Goal: Task Accomplishment & Management: Manage account settings

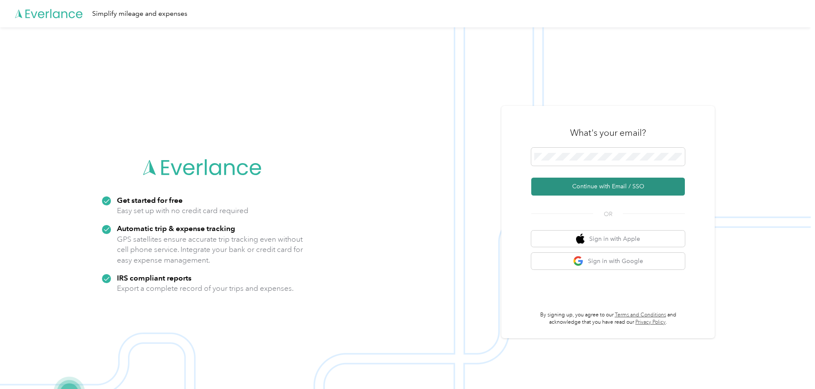
click at [614, 192] on button "Continue with Email / SSO" at bounding box center [608, 187] width 154 height 18
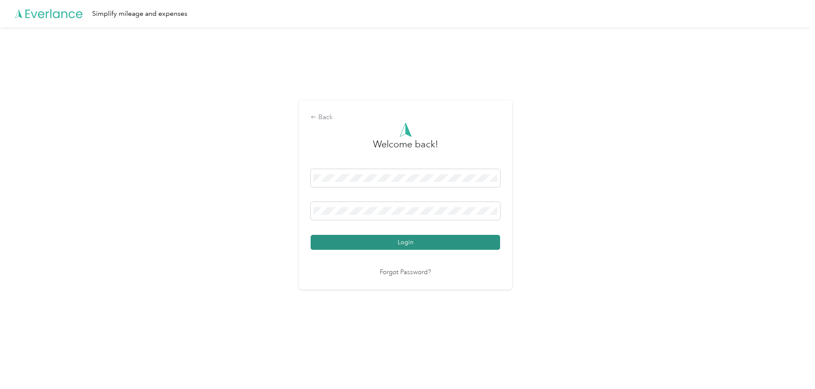
click at [440, 244] on button "Login" at bounding box center [405, 242] width 189 height 15
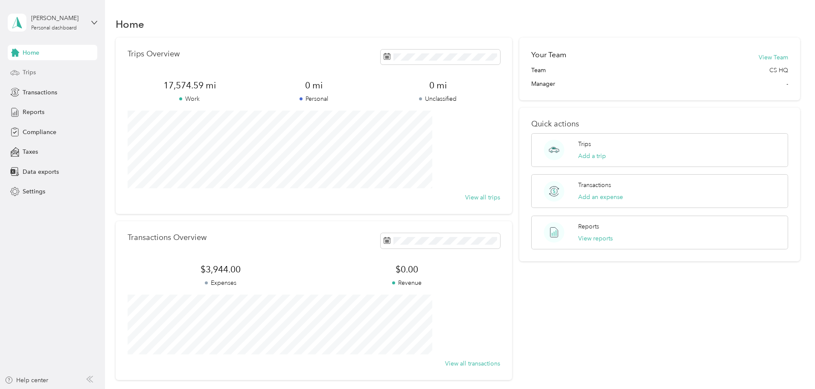
click at [30, 67] on div "Trips" at bounding box center [53, 72] width 90 height 15
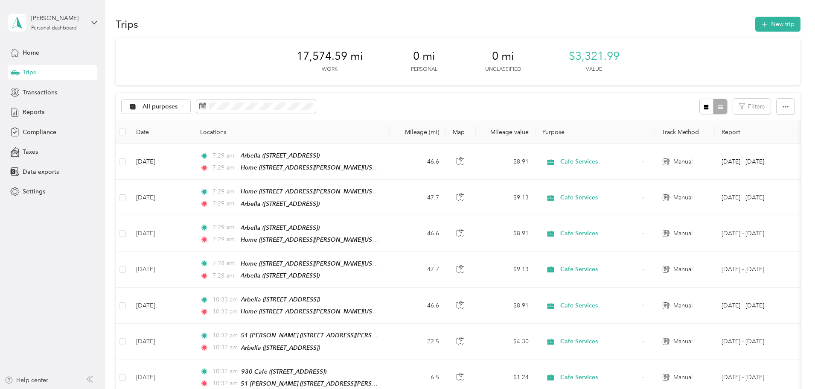
click at [715, 55] on div "17,574.59 mi Work 0 mi Personal 0 mi Unclassified $3,321.99 Value" at bounding box center [458, 62] width 685 height 48
click at [755, 29] on button "New trip" at bounding box center [777, 24] width 45 height 15
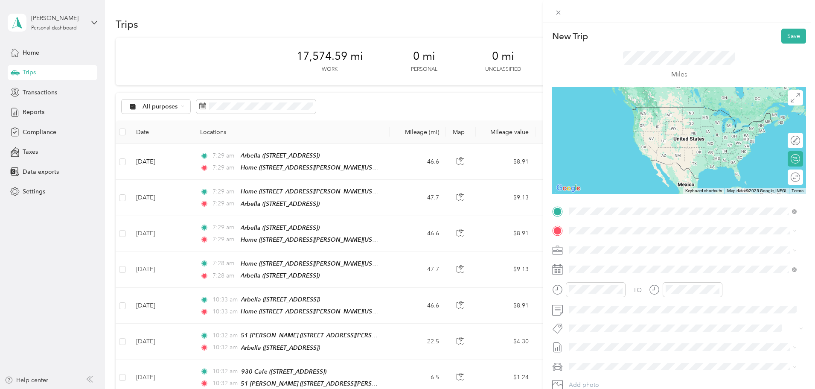
click at [586, 247] on strong "Home" at bounding box center [593, 245] width 17 height 8
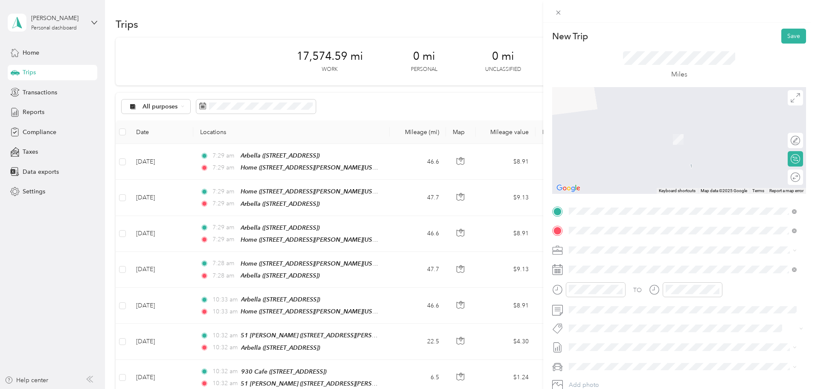
click at [591, 264] on strong "Talbots" at bounding box center [595, 264] width 20 height 8
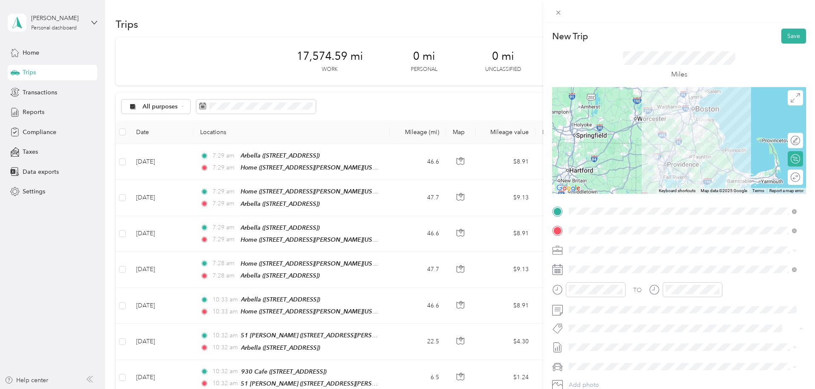
click at [591, 374] on span "Talbots" at bounding box center [586, 376] width 17 height 8
click at [783, 39] on button "Save" at bounding box center [793, 36] width 25 height 15
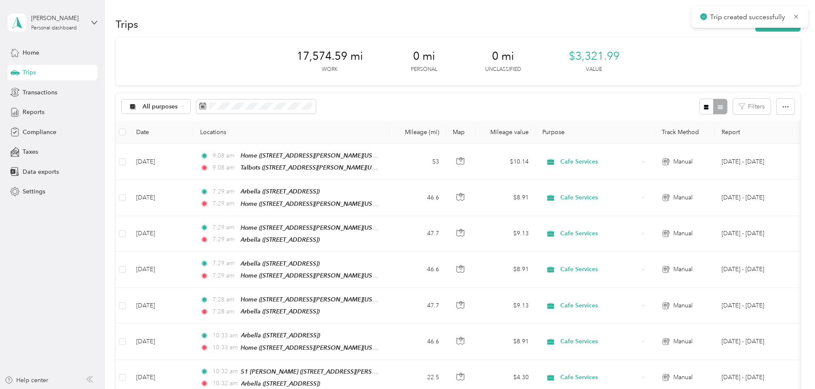
click at [712, 32] on div "Trips New trip" at bounding box center [458, 24] width 685 height 18
click at [755, 28] on button "New trip" at bounding box center [777, 24] width 45 height 15
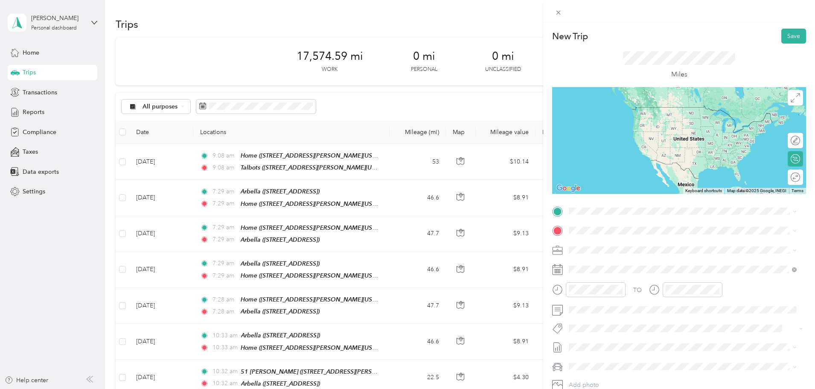
click at [600, 253] on span "[STREET_ADDRESS][PERSON_NAME][US_STATE]" at bounding box center [651, 252] width 133 height 7
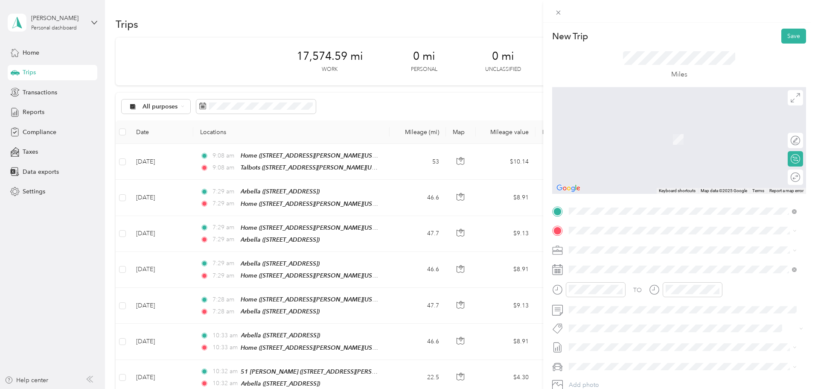
click at [621, 266] on div "[PERSON_NAME]" at bounding box center [612, 264] width 54 height 8
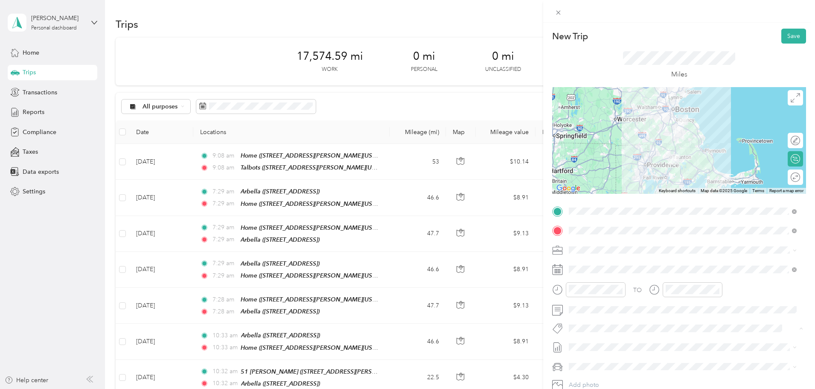
click at [614, 341] on span "[PERSON_NAME] Furniture" at bounding box center [610, 344] width 64 height 8
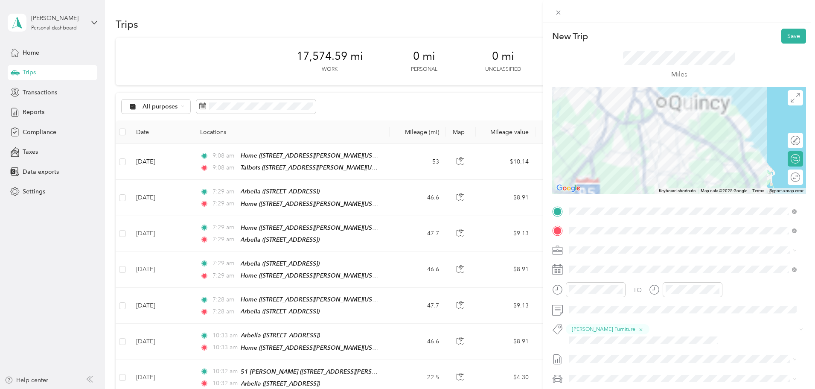
drag, startPoint x: 675, startPoint y: 152, endPoint x: 694, endPoint y: 173, distance: 28.7
click at [694, 173] on div at bounding box center [679, 140] width 254 height 107
click at [664, 127] on div at bounding box center [679, 140] width 254 height 107
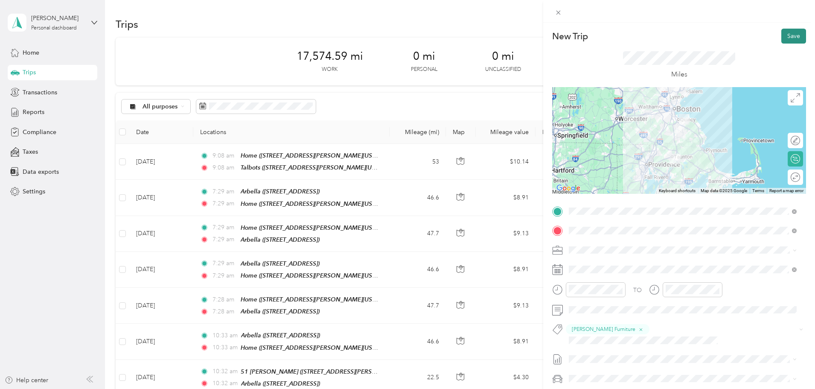
click at [789, 35] on button "Save" at bounding box center [793, 36] width 25 height 15
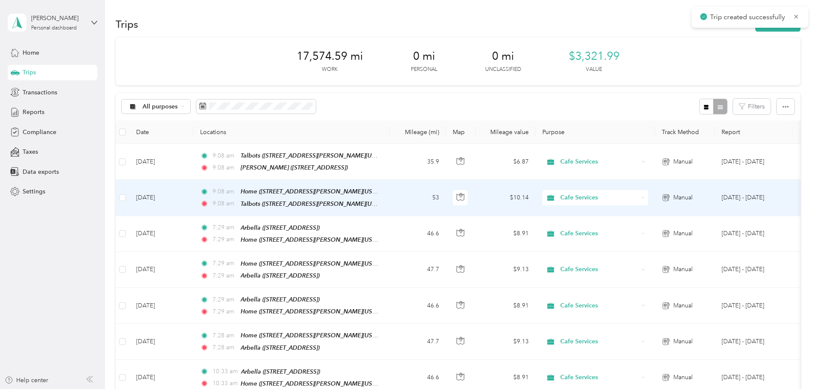
click at [446, 198] on td "53" at bounding box center [418, 198] width 56 height 36
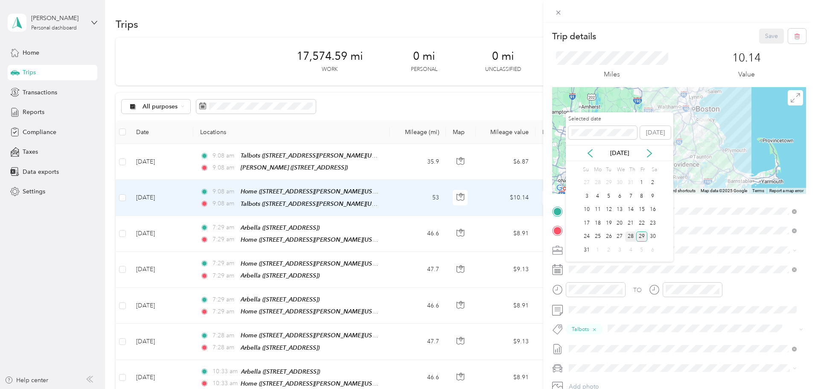
click at [629, 235] on div "28" at bounding box center [630, 236] width 11 height 11
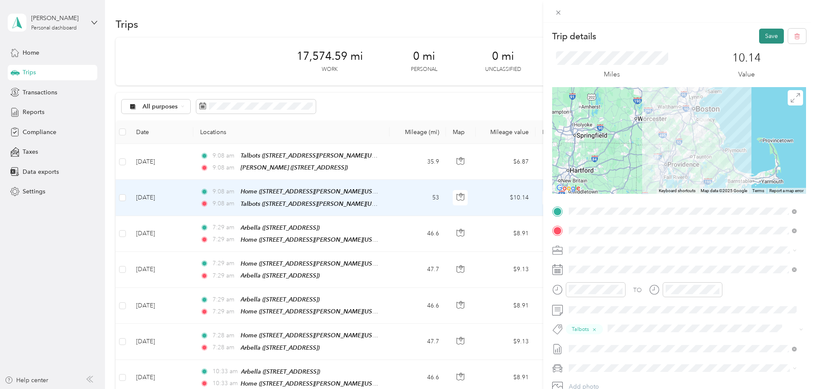
click at [761, 36] on button "Save" at bounding box center [771, 36] width 25 height 15
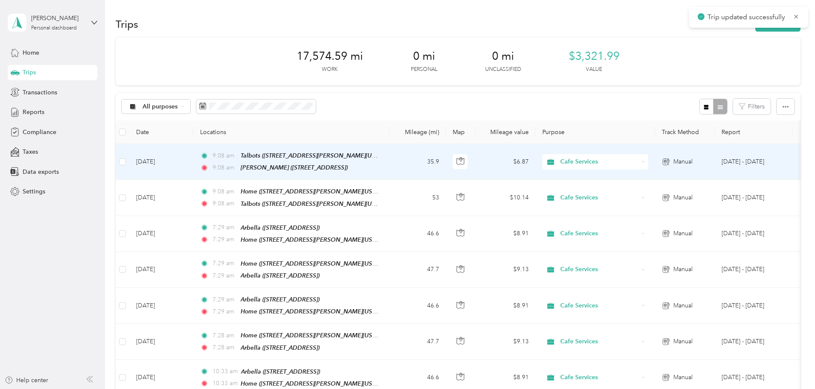
click at [390, 168] on td "9:08 am Talbots ([STREET_ADDRESS][PERSON_NAME][US_STATE]) 9:08 am Jordan's ([ST…" at bounding box center [291, 162] width 196 height 36
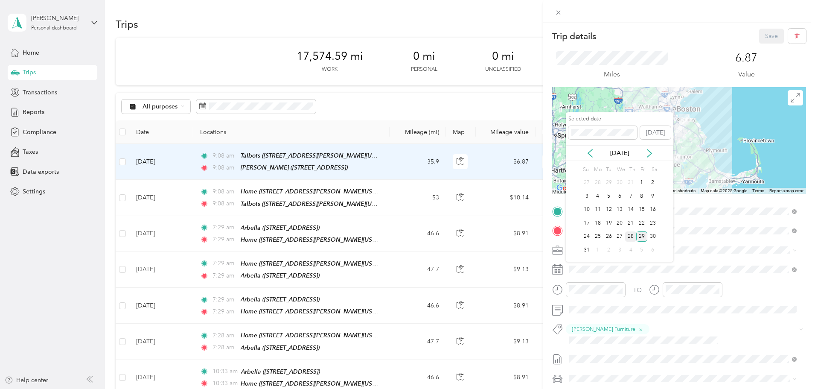
click at [629, 237] on div "28" at bounding box center [630, 236] width 11 height 11
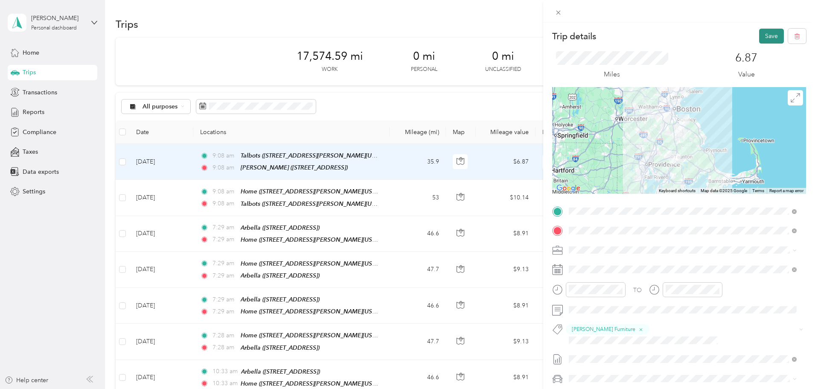
click at [759, 37] on button "Save" at bounding box center [771, 36] width 25 height 15
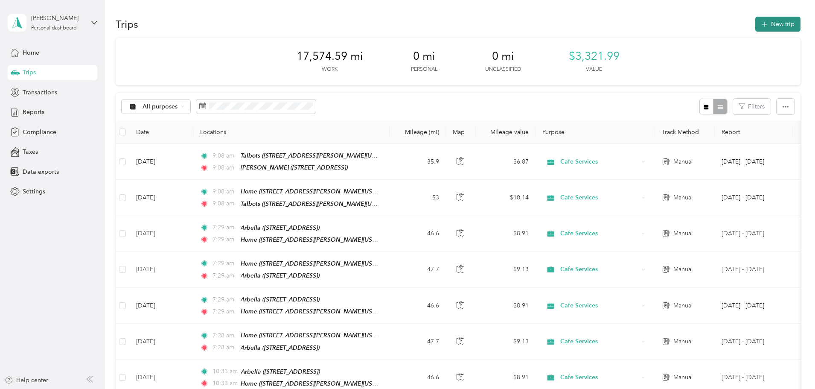
click at [755, 31] on button "New trip" at bounding box center [777, 24] width 45 height 15
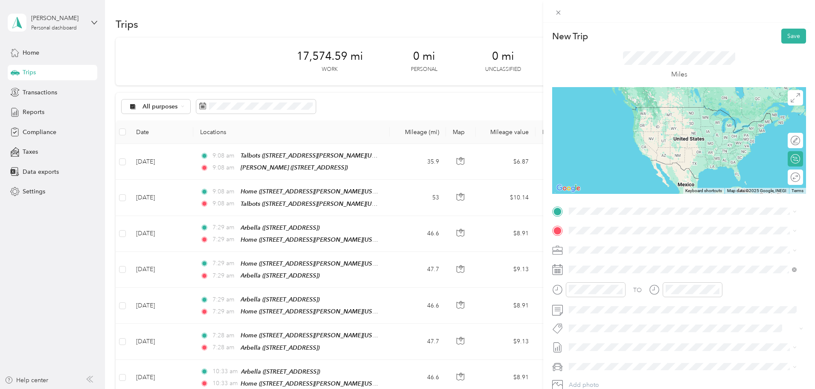
click at [617, 242] on div "[PERSON_NAME]" at bounding box center [612, 243] width 54 height 8
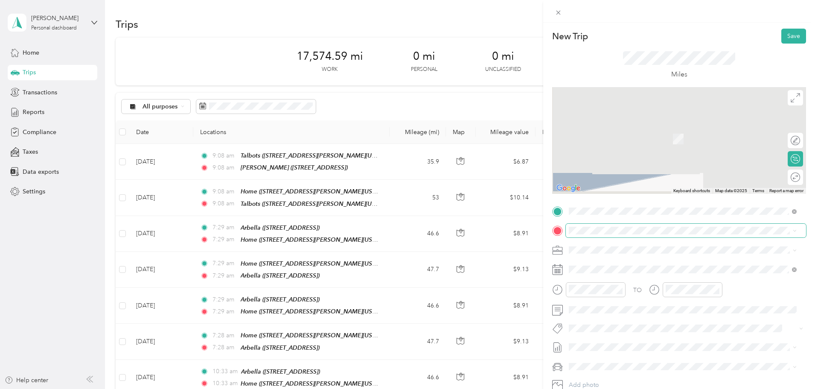
click at [614, 239] on div "TO Add photo" at bounding box center [679, 307] width 254 height 206
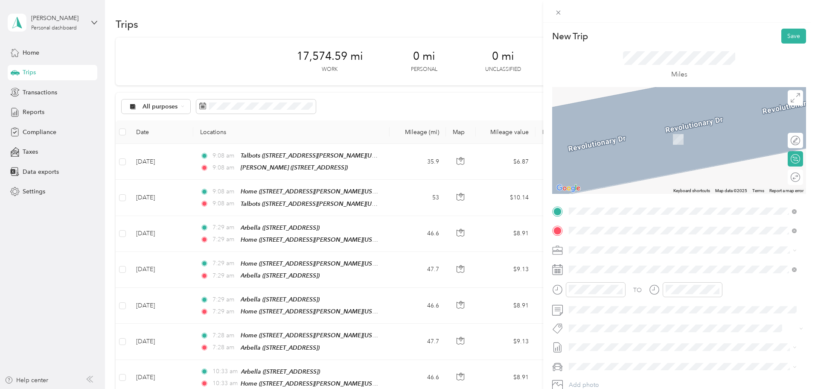
click at [608, 265] on div "Home" at bounding box center [651, 264] width 133 height 8
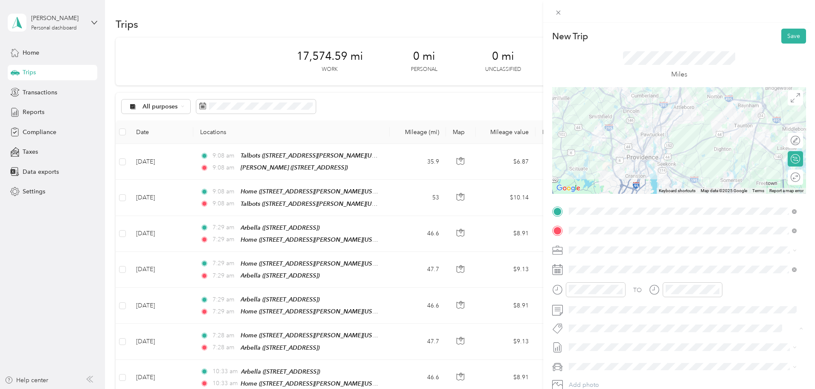
click at [592, 343] on span "[PERSON_NAME] Furniture" at bounding box center [610, 344] width 64 height 8
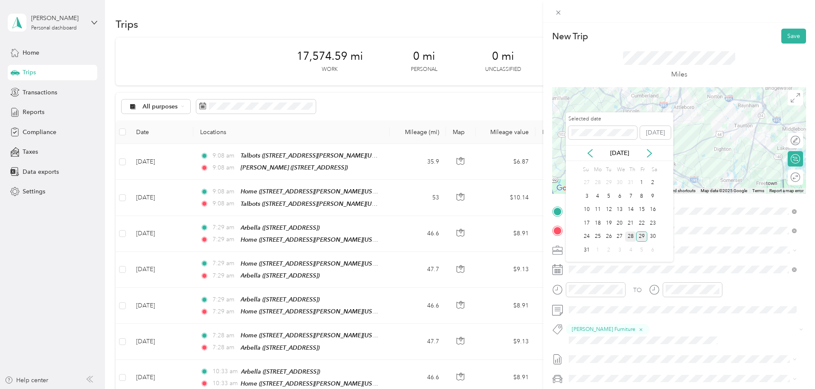
click at [630, 237] on div "28" at bounding box center [630, 236] width 11 height 11
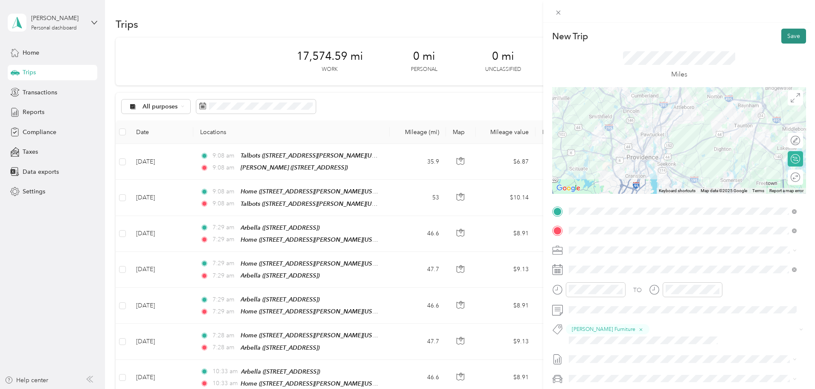
click at [792, 34] on button "Save" at bounding box center [793, 36] width 25 height 15
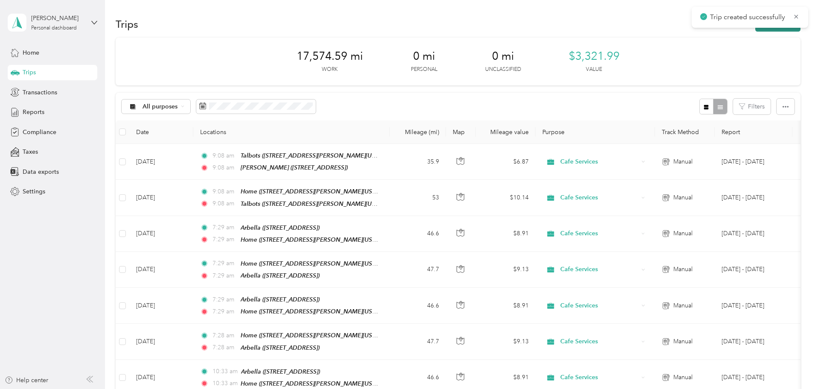
click at [755, 31] on button "New trip" at bounding box center [777, 24] width 45 height 15
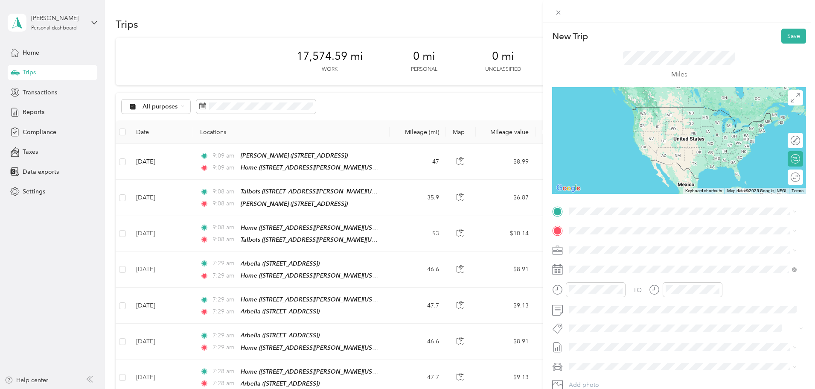
click at [606, 251] on span "[STREET_ADDRESS][PERSON_NAME][US_STATE]" at bounding box center [651, 253] width 133 height 7
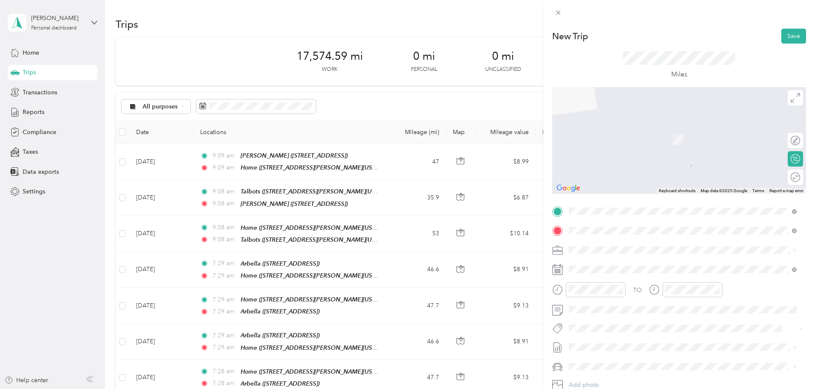
click at [605, 269] on div "Alkermes [STREET_ADDRESS]" at bounding box center [612, 269] width 54 height 18
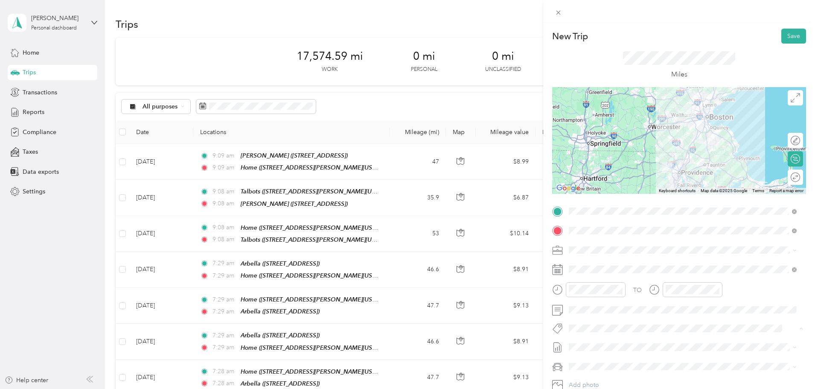
click at [583, 242] on span "900 Café" at bounding box center [589, 243] width 22 height 8
click at [781, 38] on button "Save" at bounding box center [793, 36] width 25 height 15
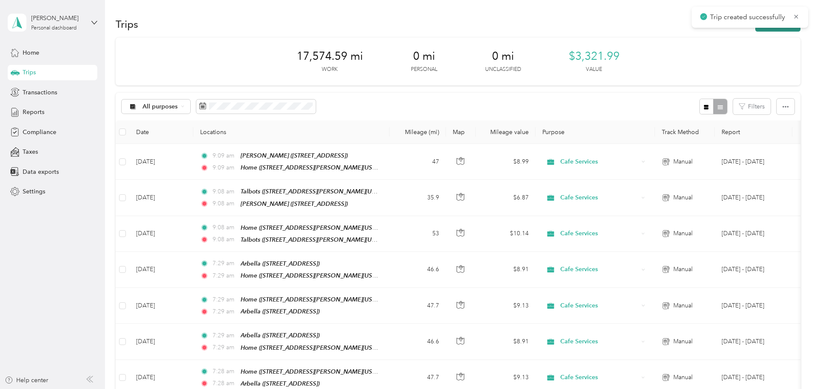
click at [755, 28] on button "New trip" at bounding box center [777, 24] width 45 height 15
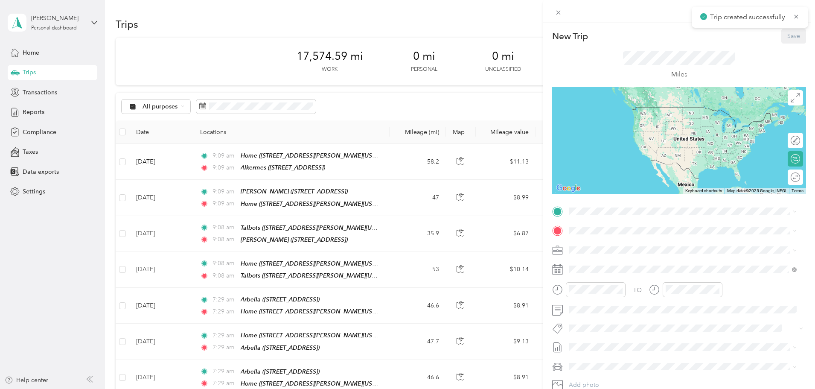
click at [582, 204] on div "New Trip Save This trip cannot be edited because it is either under review, app…" at bounding box center [679, 220] width 254 height 382
click at [587, 247] on strong "Alkermes" at bounding box center [598, 245] width 26 height 8
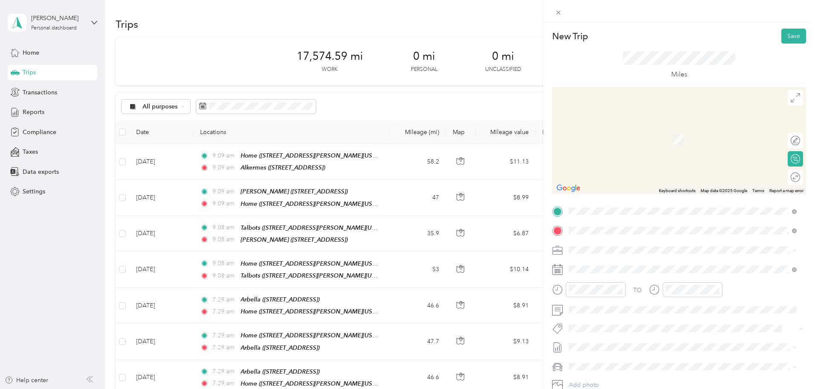
click at [643, 271] on span "[STREET_ADDRESS][PERSON_NAME][US_STATE]" at bounding box center [651, 273] width 133 height 7
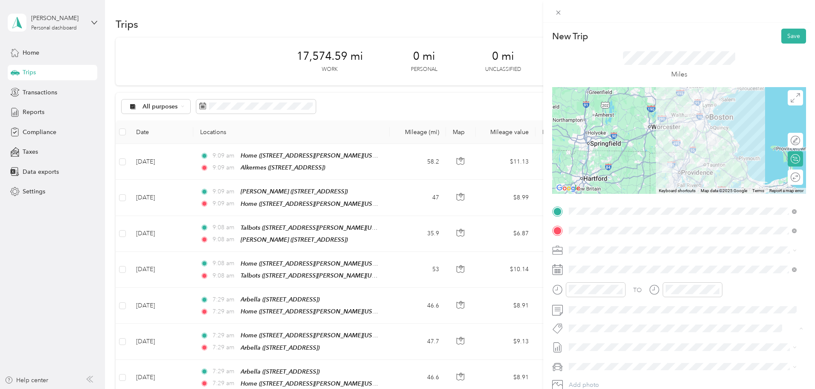
click at [580, 343] on span "900 Café" at bounding box center [589, 344] width 22 height 8
click at [785, 35] on button "Save" at bounding box center [793, 36] width 25 height 15
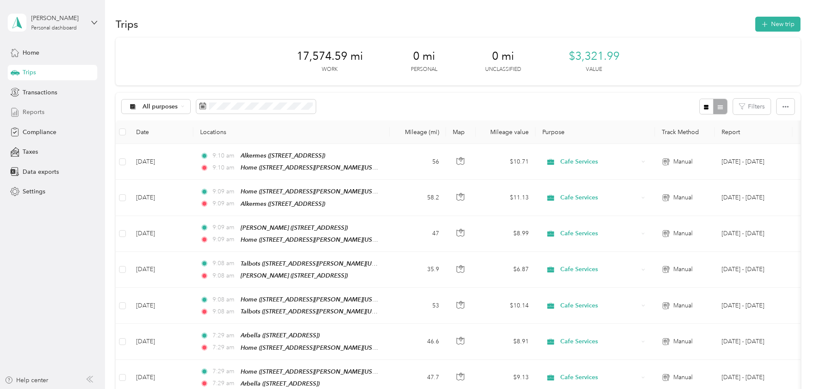
click at [43, 110] on span "Reports" at bounding box center [34, 112] width 22 height 9
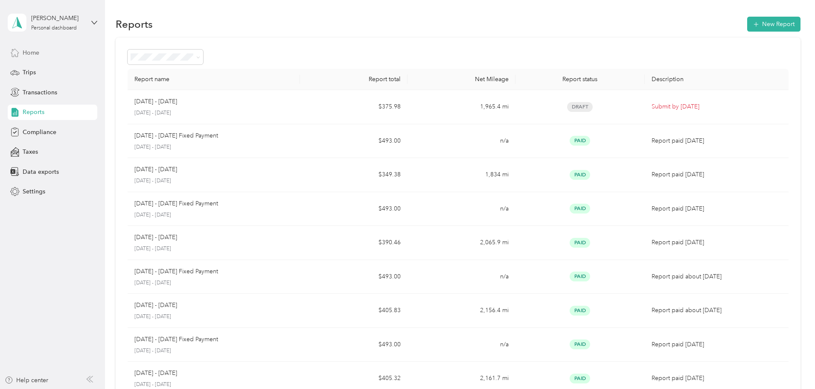
click at [29, 47] on div "Home" at bounding box center [53, 52] width 90 height 15
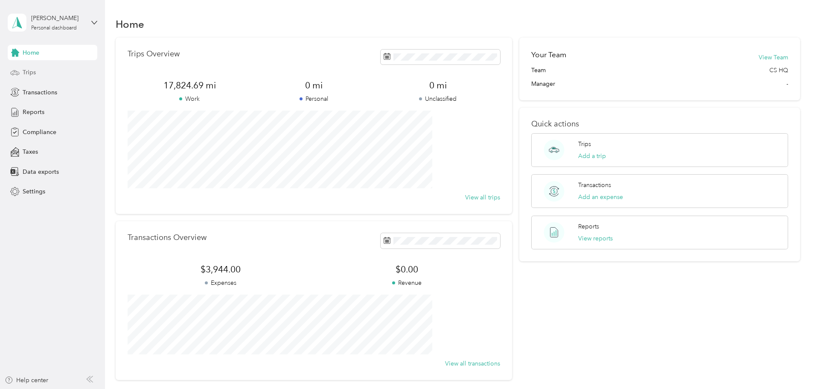
click at [27, 72] on span "Trips" at bounding box center [29, 72] width 13 height 9
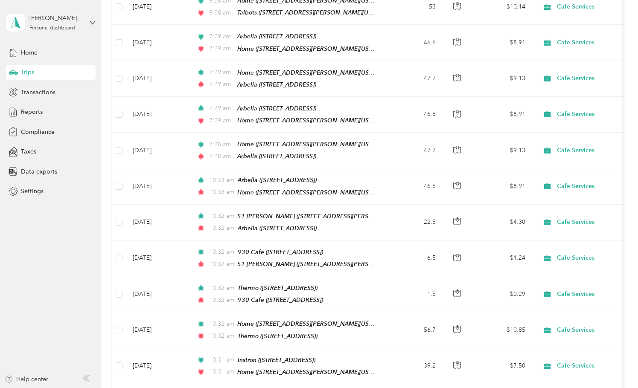
scroll to position [278, 0]
